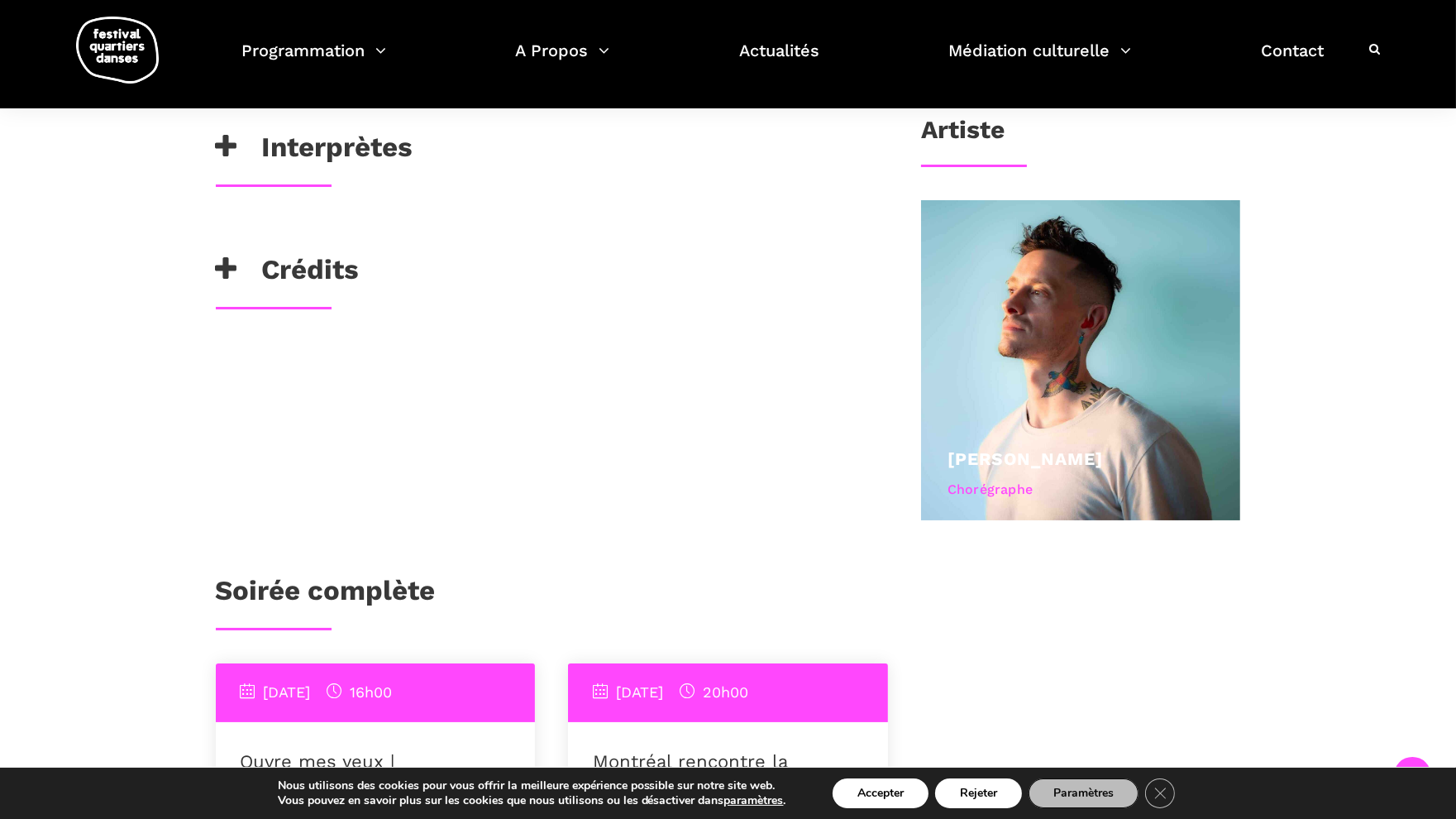
scroll to position [843, 0]
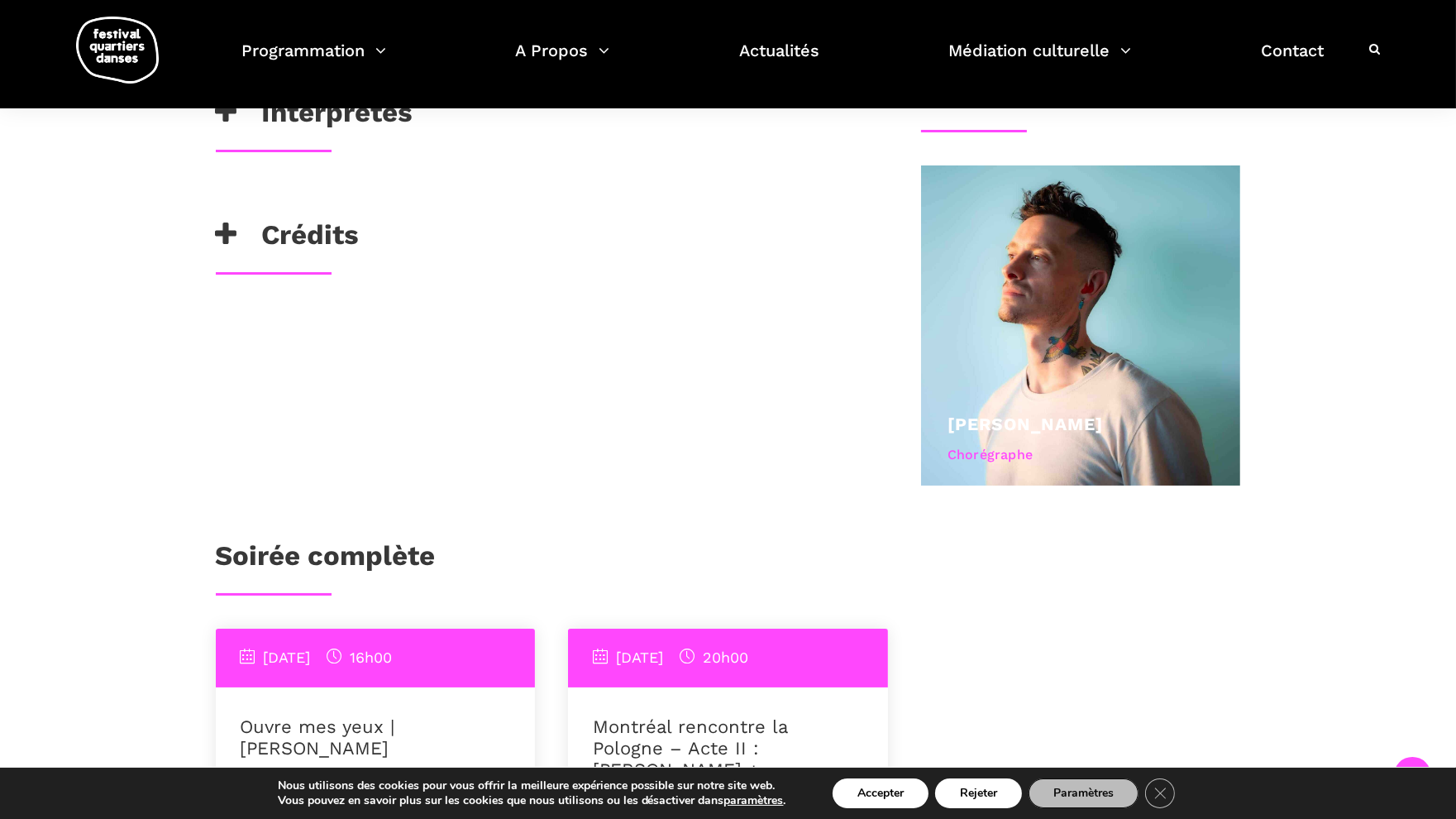
click at [224, 228] on icon at bounding box center [226, 234] width 21 height 27
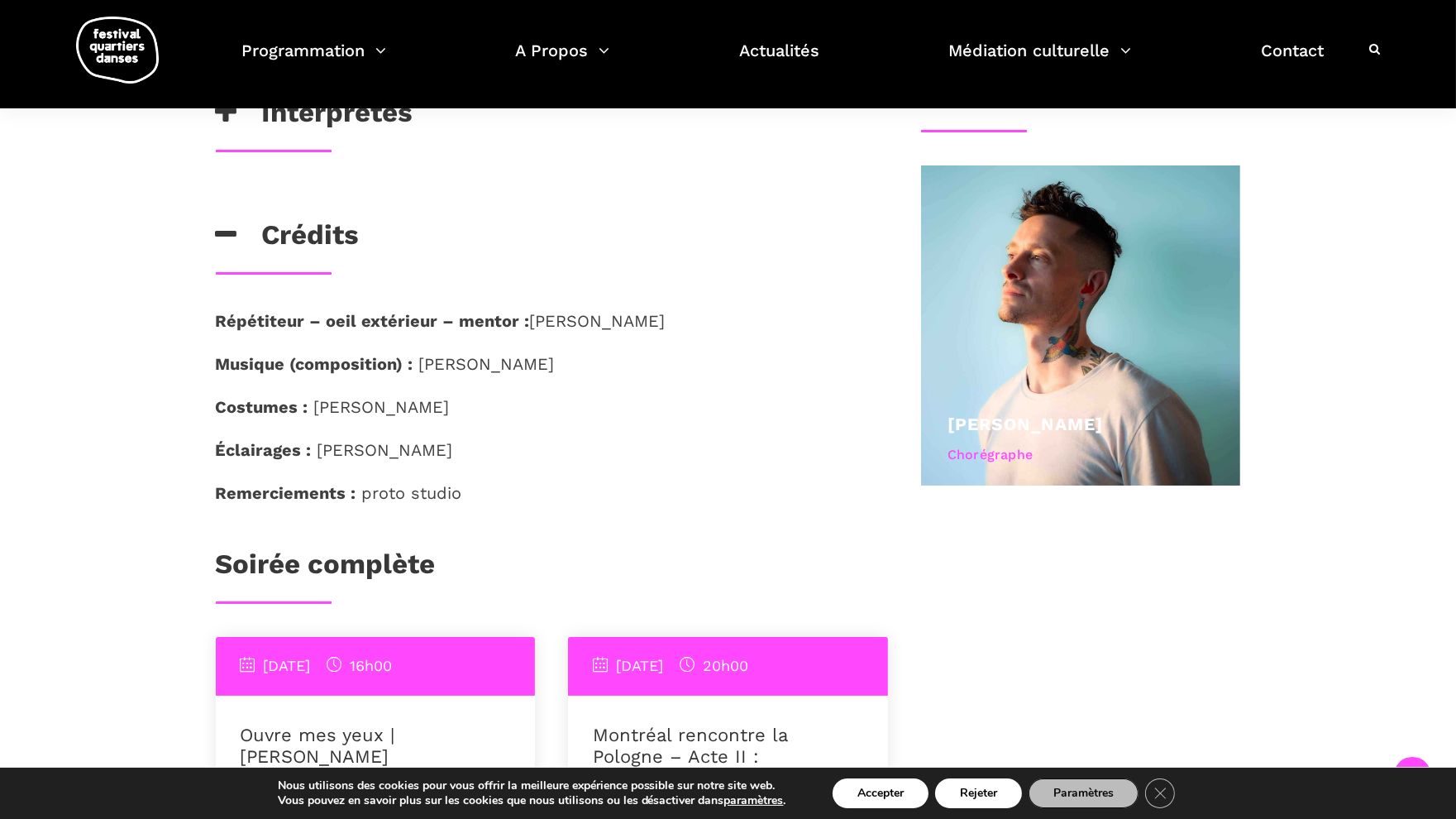
scroll to position [645, 0]
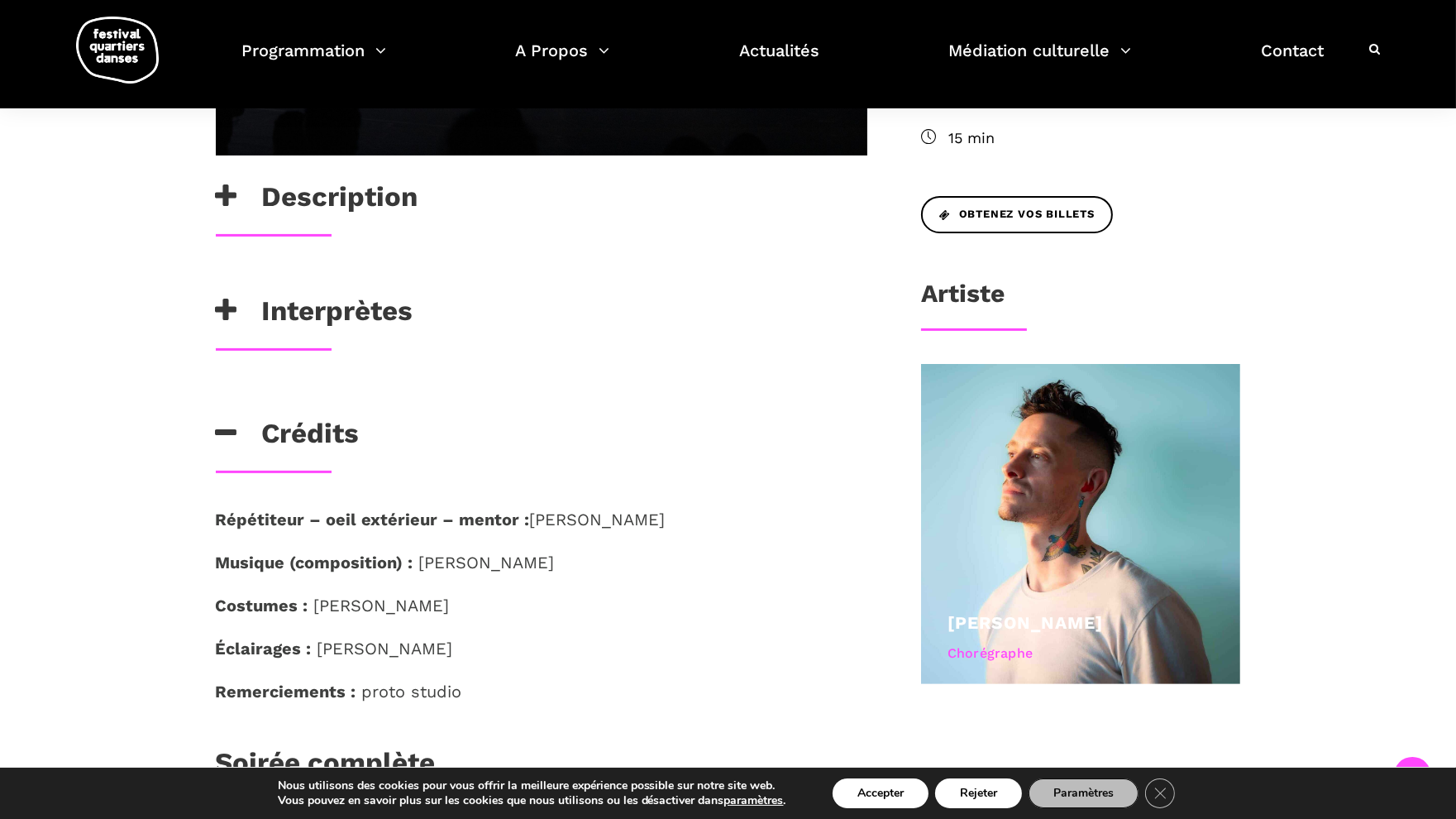
click at [227, 316] on icon at bounding box center [226, 311] width 21 height 27
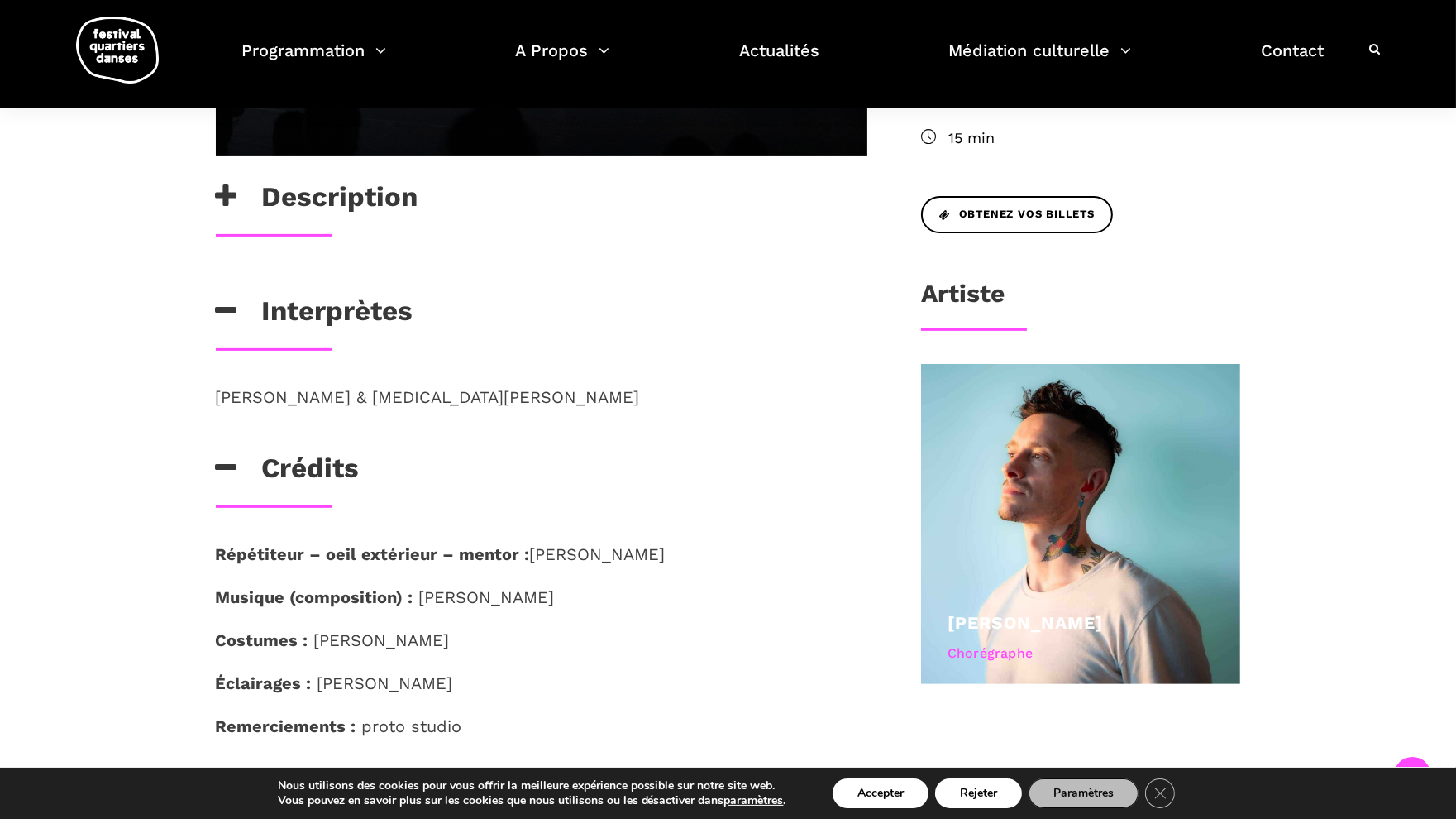
click at [237, 183] on h3 "Description" at bounding box center [317, 201] width 203 height 42
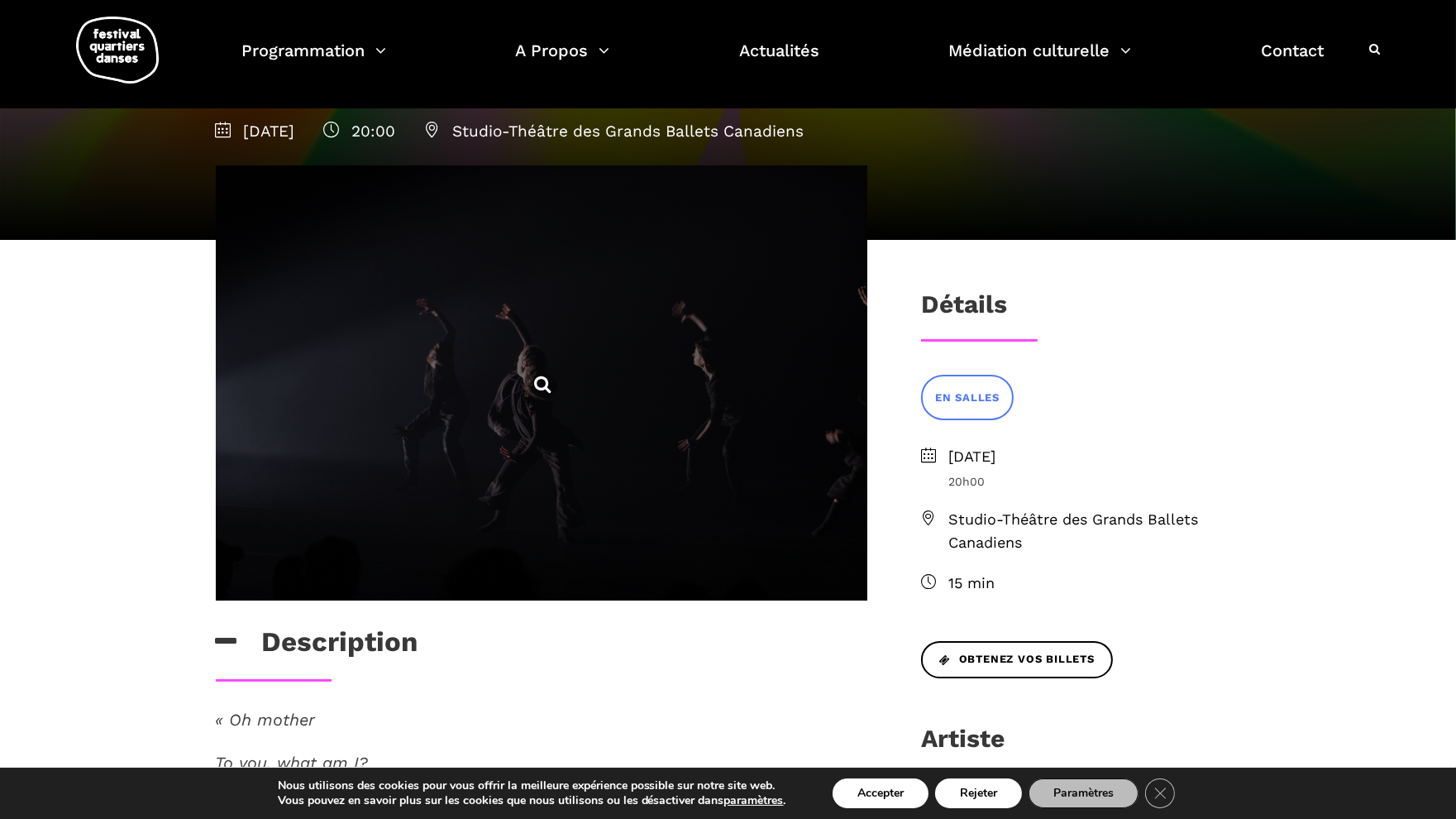
scroll to position [163, 0]
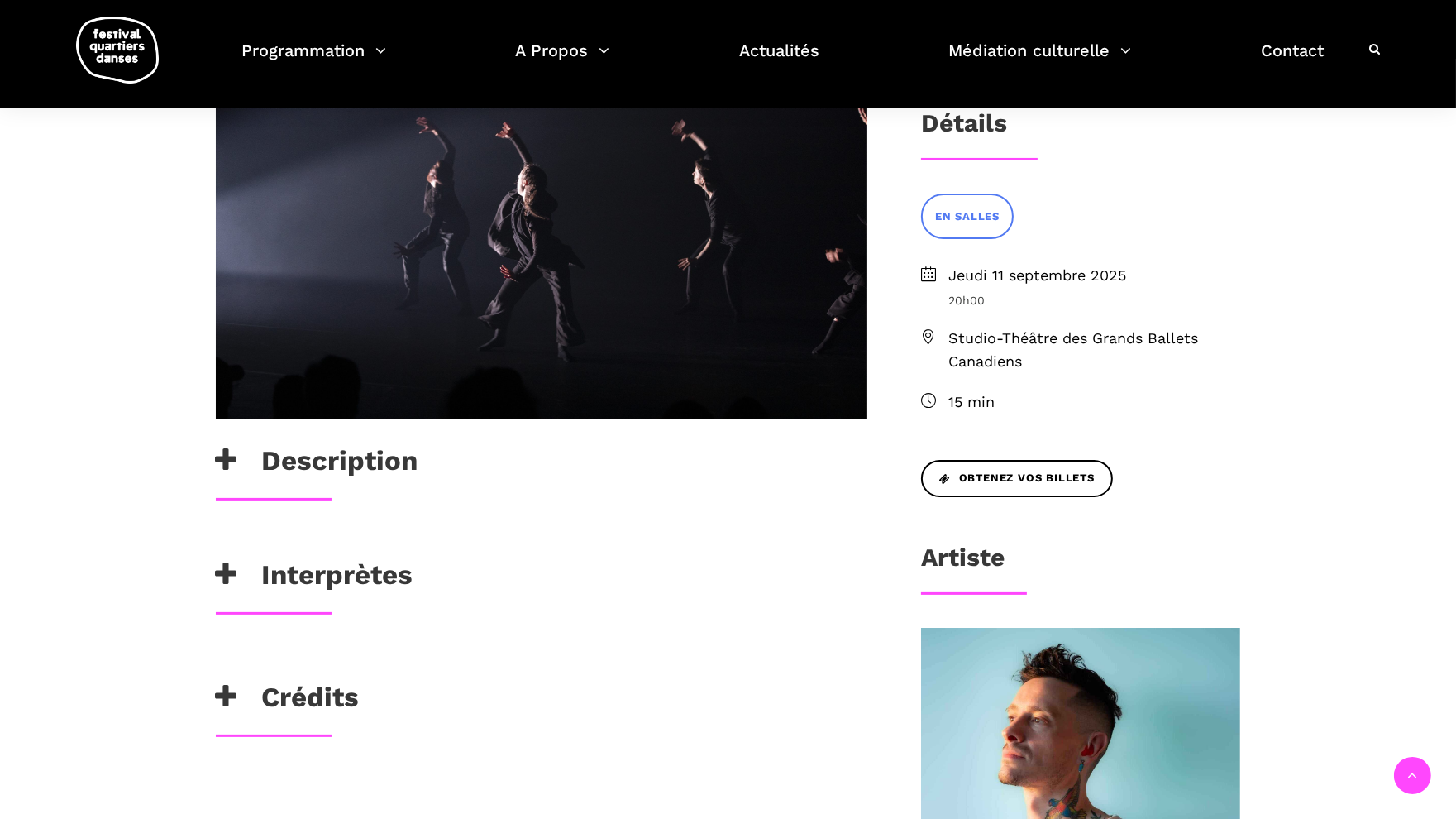
scroll to position [353, 0]
